Goal: Browse casually

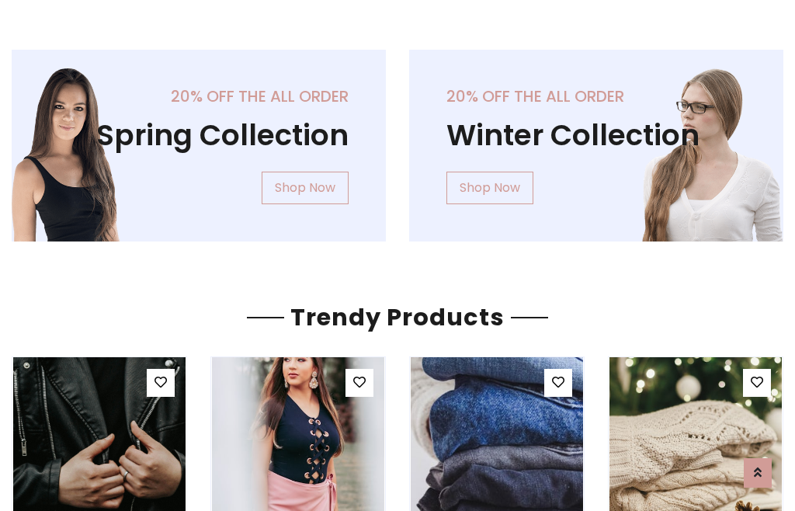
scroll to position [79, 0]
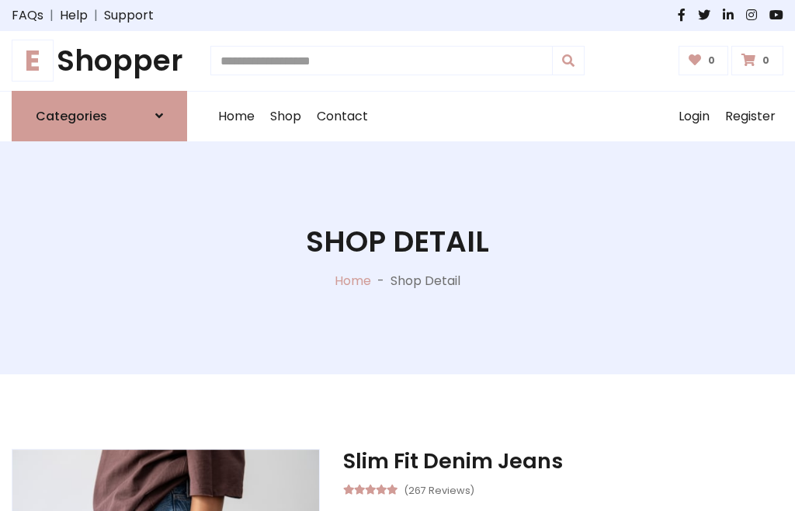
click at [99, 61] on h1 "E Shopper" at bounding box center [99, 60] width 175 height 35
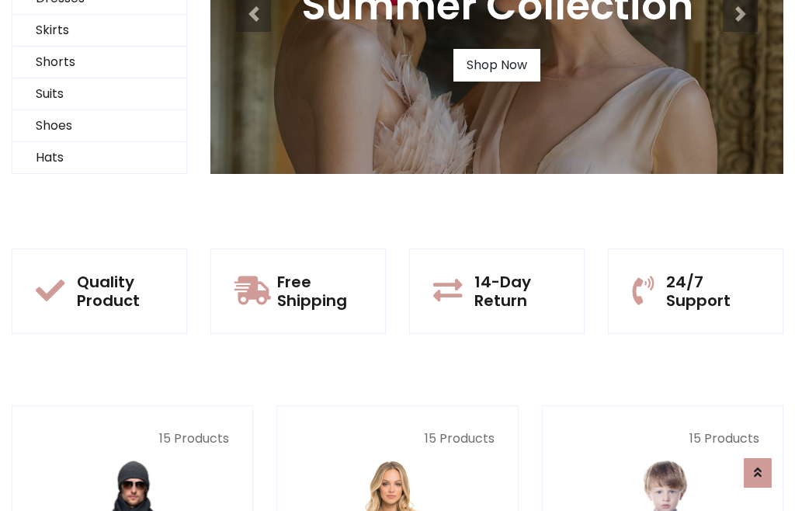
scroll to position [150, 0]
